Goal: Find contact information: Find contact information

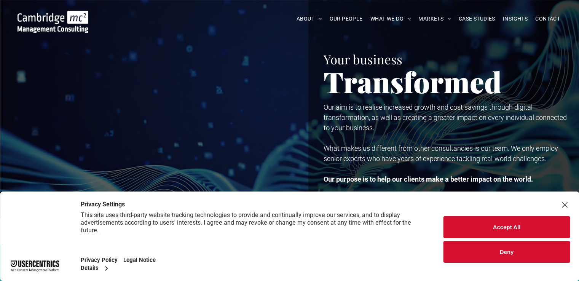
click at [494, 222] on button "Accept All" at bounding box center [507, 227] width 126 height 22
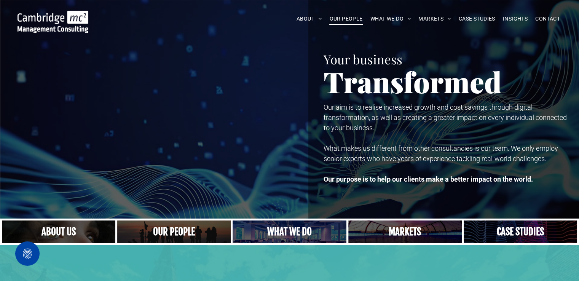
click at [343, 21] on span "OUR PEOPLE" at bounding box center [346, 19] width 33 height 12
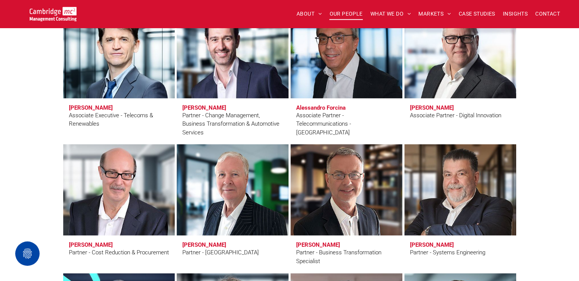
scroll to position [1755, 0]
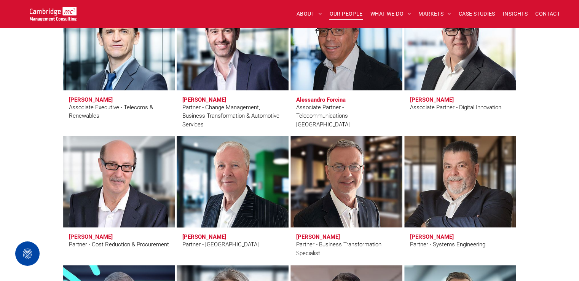
click at [205, 237] on h3 "[PERSON_NAME]" at bounding box center [204, 237] width 44 height 7
click at [202, 229] on span "Andrew Kinnear Partner - Africa" at bounding box center [233, 245] width 112 height 35
click at [200, 218] on link at bounding box center [232, 182] width 118 height 97
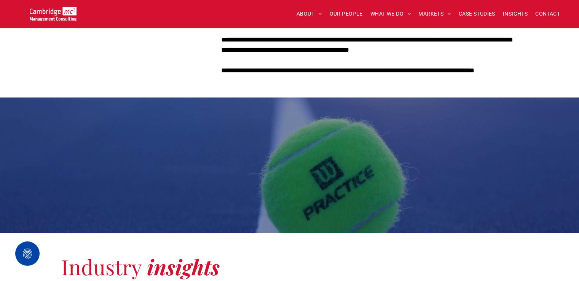
scroll to position [323, 0]
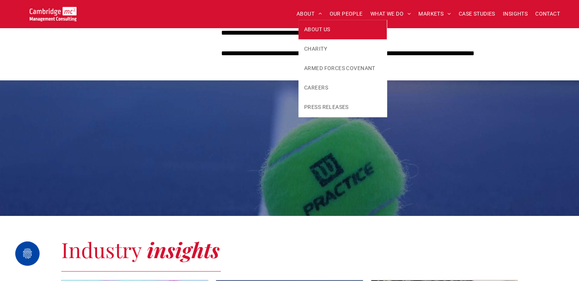
click at [304, 24] on link "ABOUT US" at bounding box center [343, 29] width 88 height 19
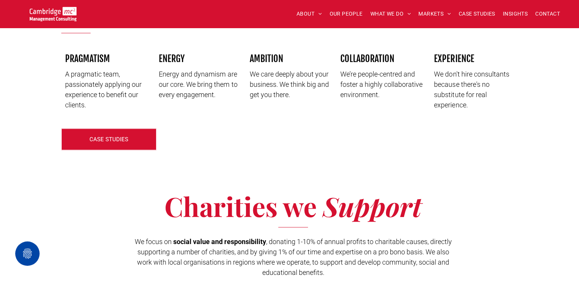
scroll to position [1123, 0]
